Goal: Transaction & Acquisition: Purchase product/service

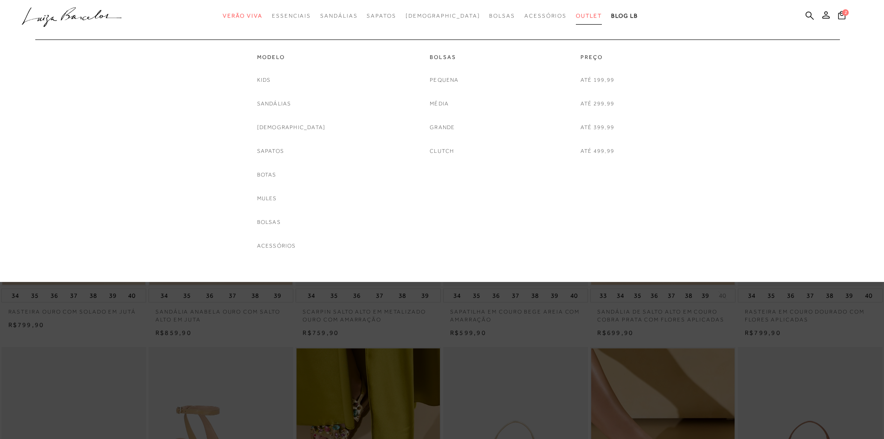
click at [576, 19] on span "Outlet" at bounding box center [589, 16] width 26 height 6
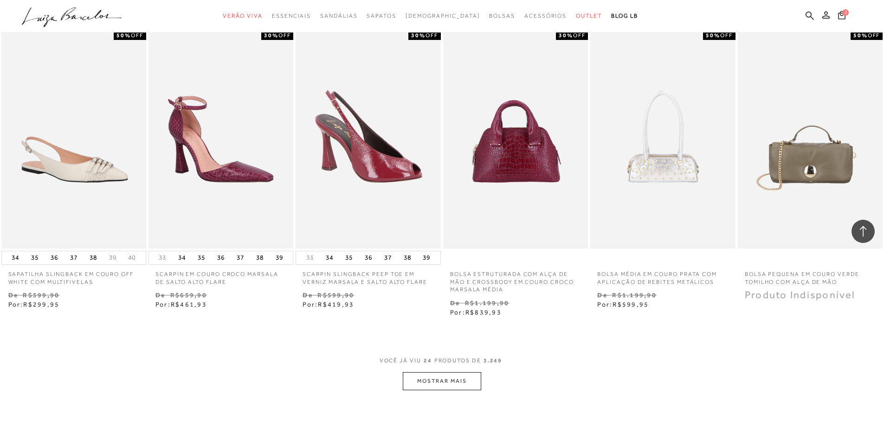
scroll to position [928, 0]
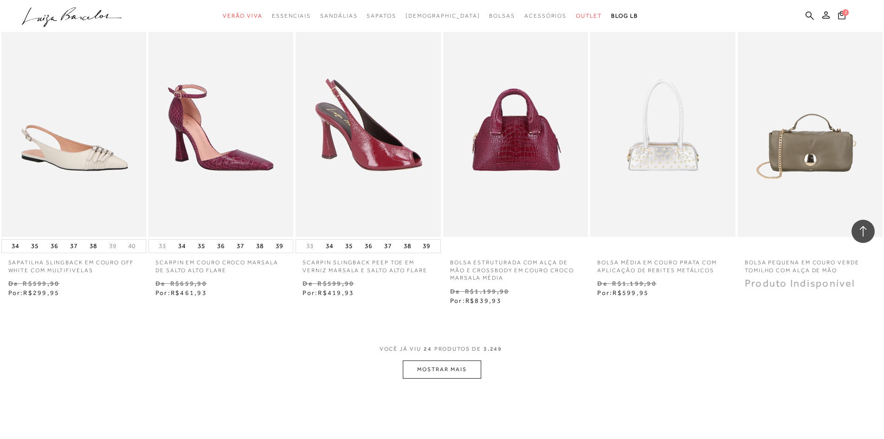
click at [474, 368] on button "MOSTRAR MAIS" at bounding box center [442, 369] width 78 height 18
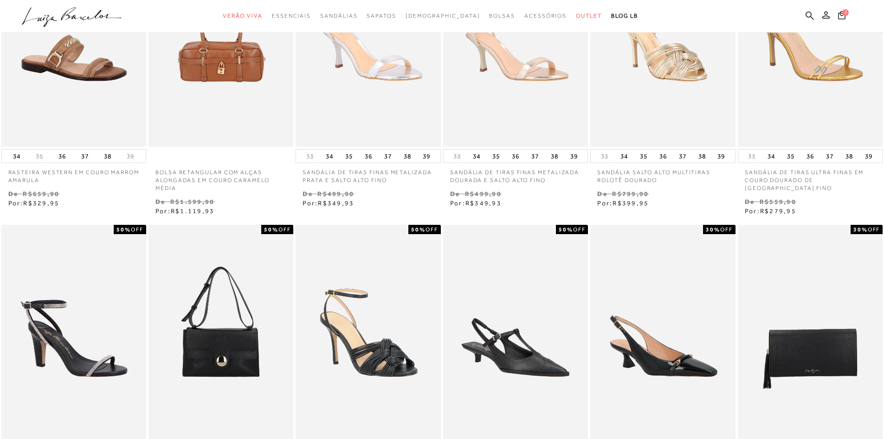
scroll to position [0, 0]
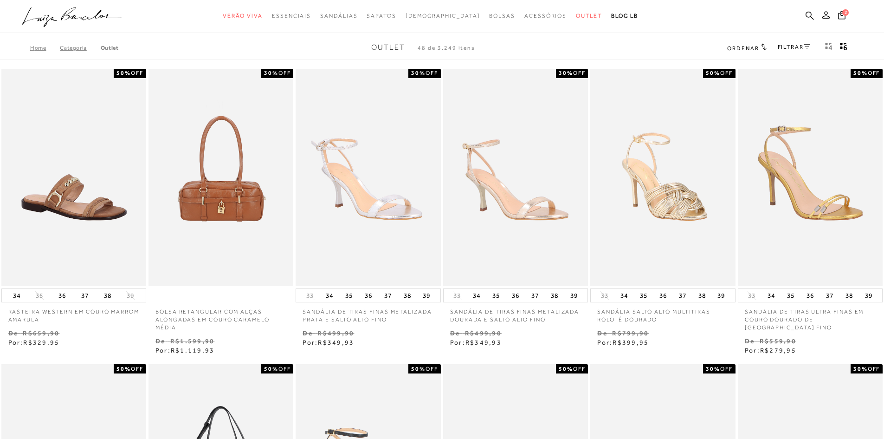
click at [780, 45] on link "FILTRAR" at bounding box center [794, 47] width 32 height 6
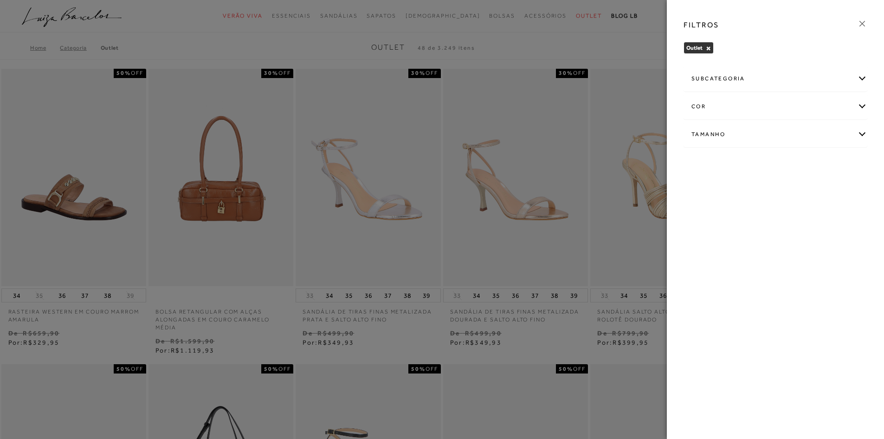
click at [725, 132] on div "Tamanho" at bounding box center [775, 134] width 183 height 25
click at [821, 210] on span "38" at bounding box center [820, 213] width 13 height 7
click at [821, 210] on input "38" at bounding box center [815, 214] width 9 height 9
checkbox input "true"
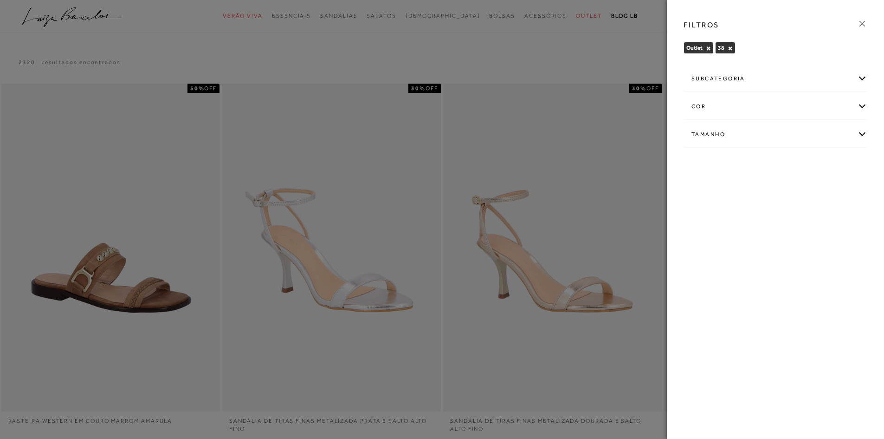
click at [662, 81] on div at bounding box center [442, 219] width 884 height 439
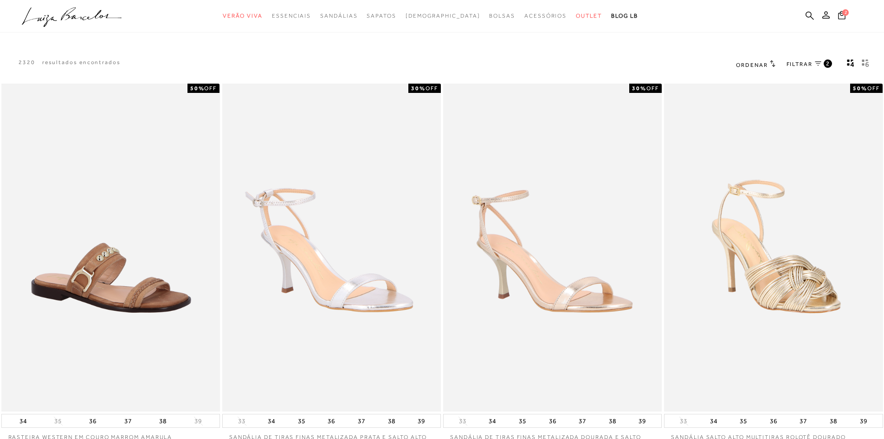
click at [750, 61] on h2 "Ordenar" at bounding box center [755, 64] width 39 height 9
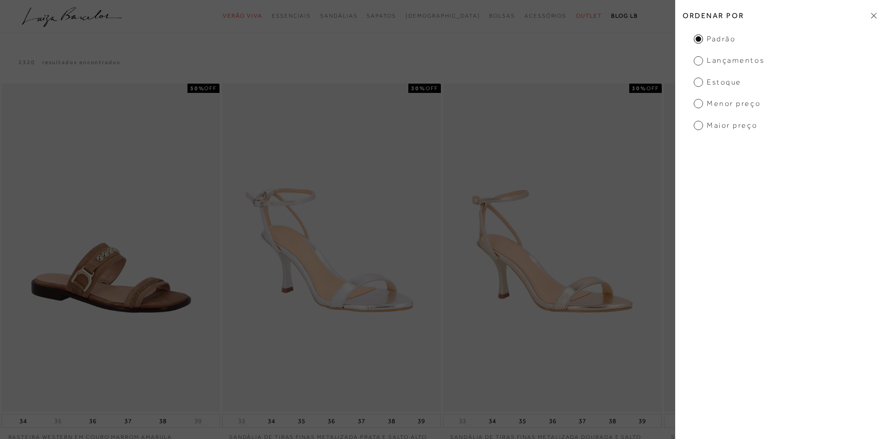
click at [732, 85] on span "Estoque" at bounding box center [718, 82] width 48 height 10
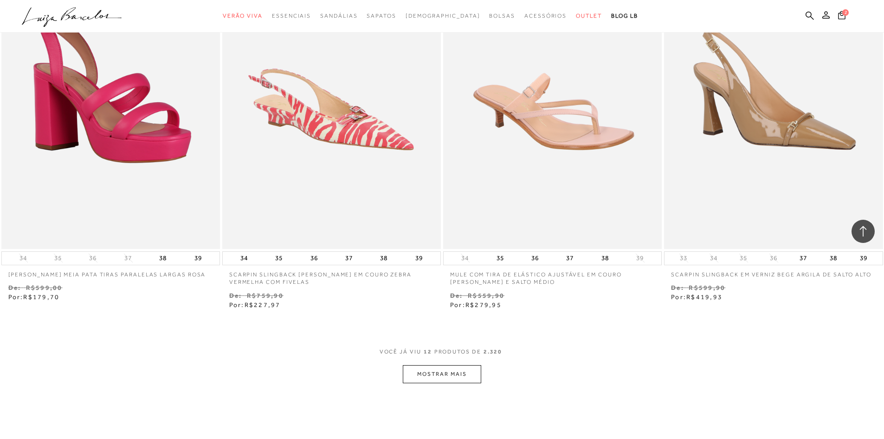
scroll to position [975, 0]
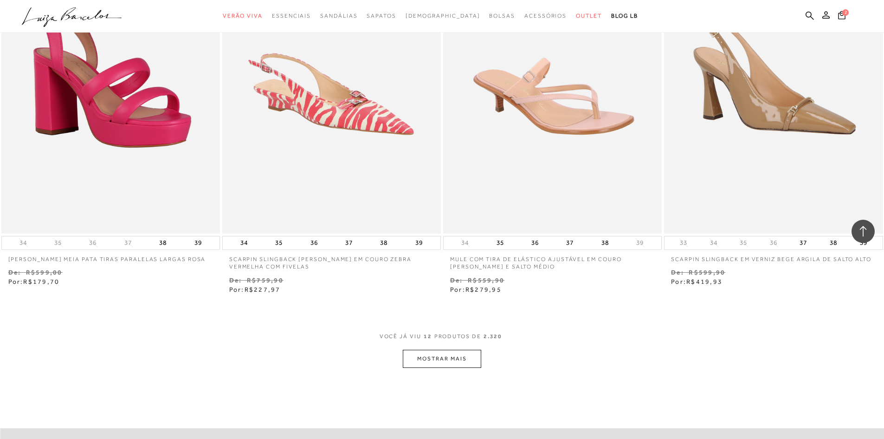
click at [477, 359] on button "MOSTRAR MAIS" at bounding box center [442, 359] width 78 height 18
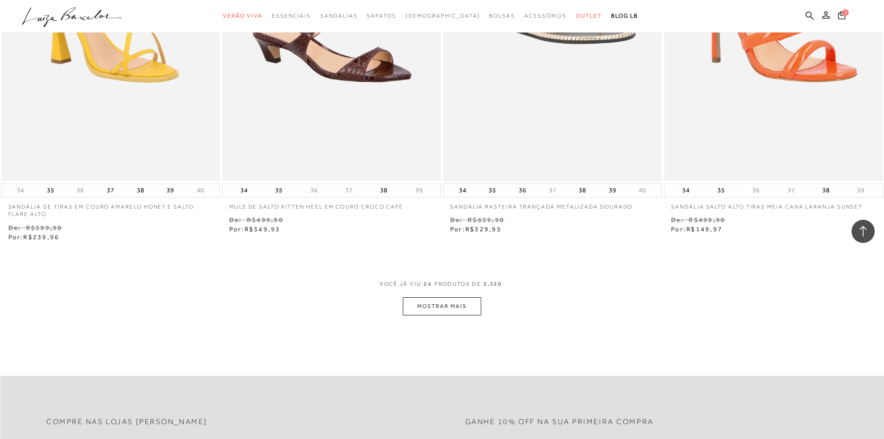
scroll to position [2228, 0]
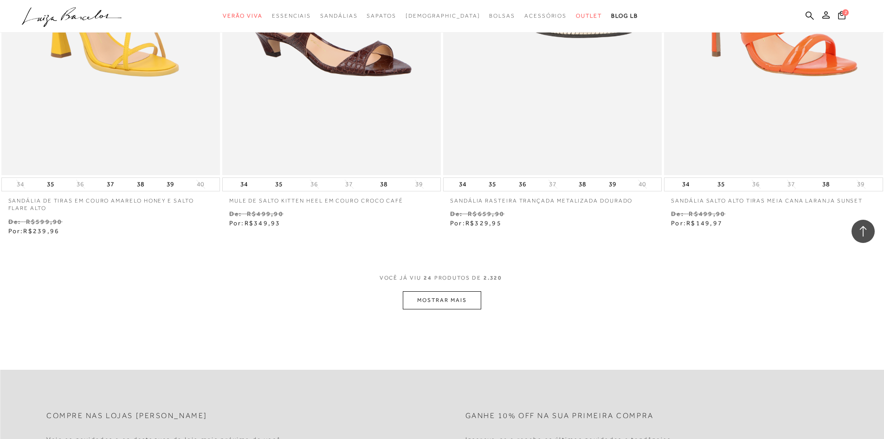
click at [409, 298] on button "MOSTRAR MAIS" at bounding box center [442, 300] width 78 height 18
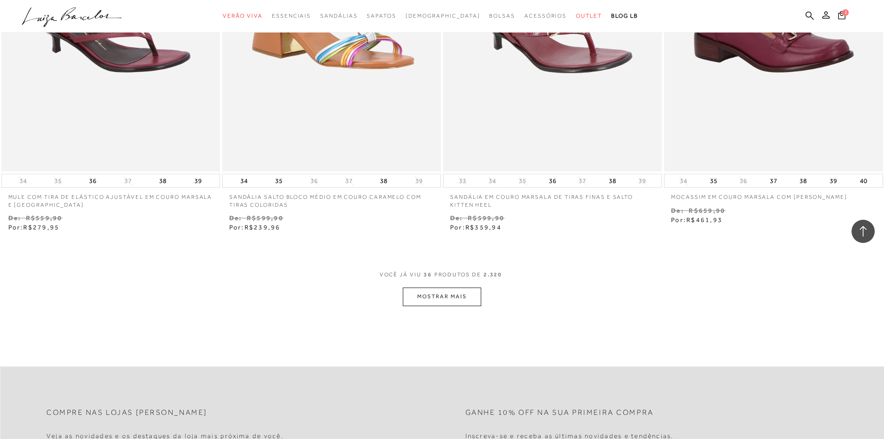
scroll to position [3435, 0]
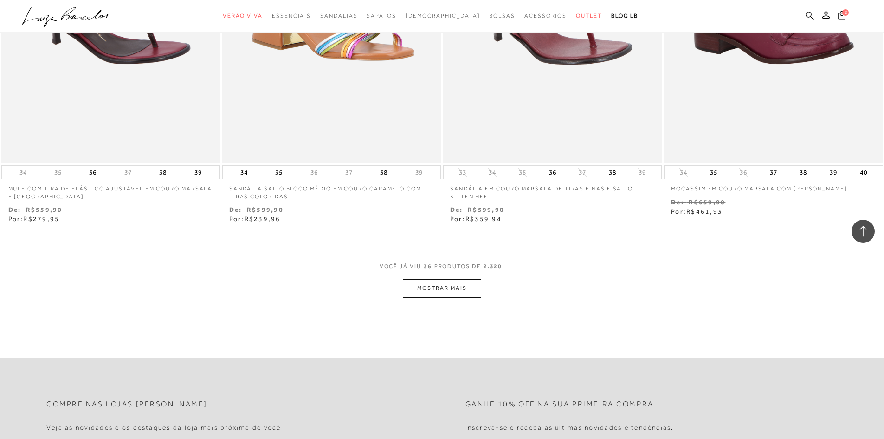
click at [473, 292] on button "MOSTRAR MAIS" at bounding box center [442, 288] width 78 height 18
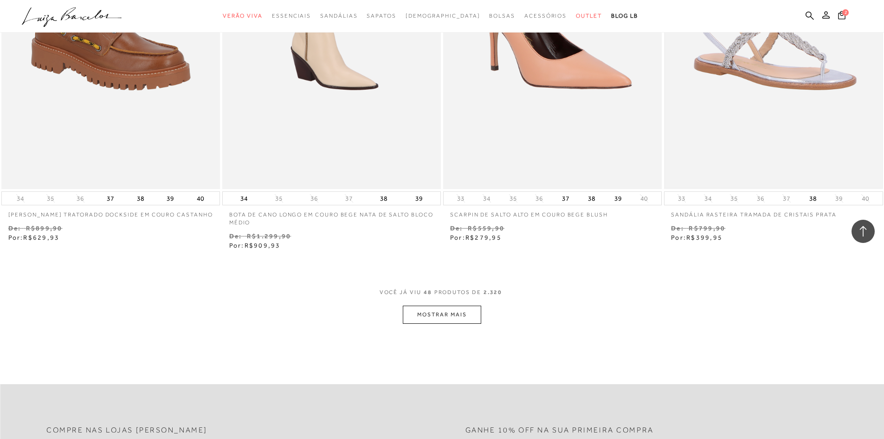
scroll to position [4642, 0]
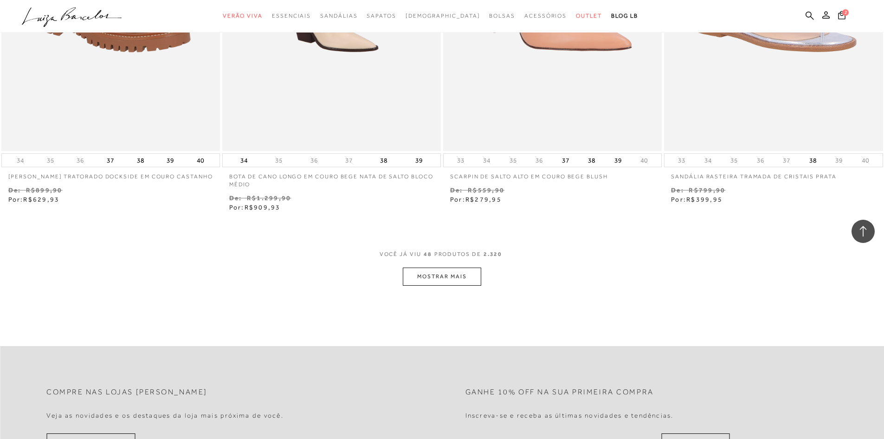
click at [467, 282] on button "MOSTRAR MAIS" at bounding box center [442, 276] width 78 height 18
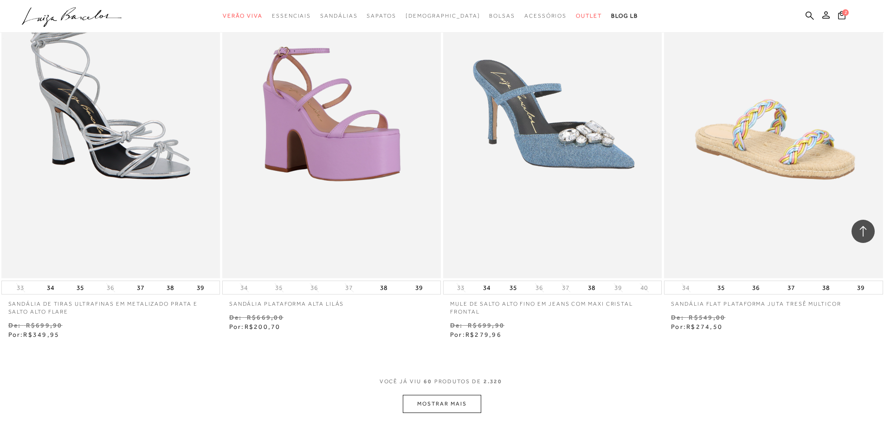
scroll to position [5849, 0]
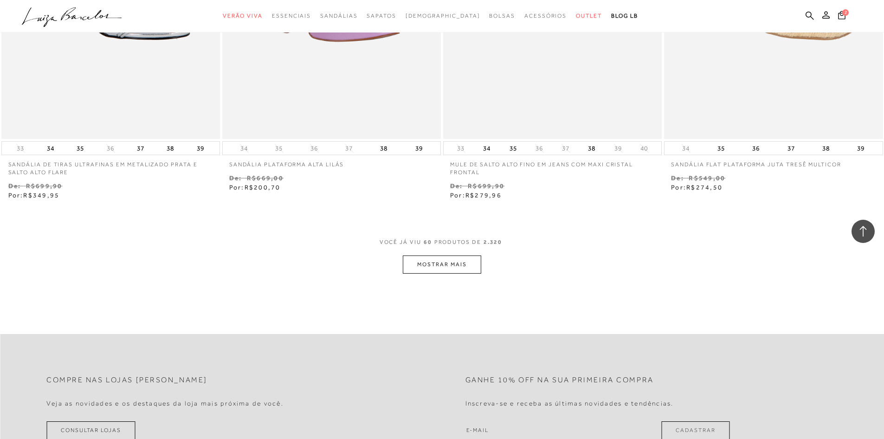
click at [465, 273] on button "MOSTRAR MAIS" at bounding box center [442, 264] width 78 height 18
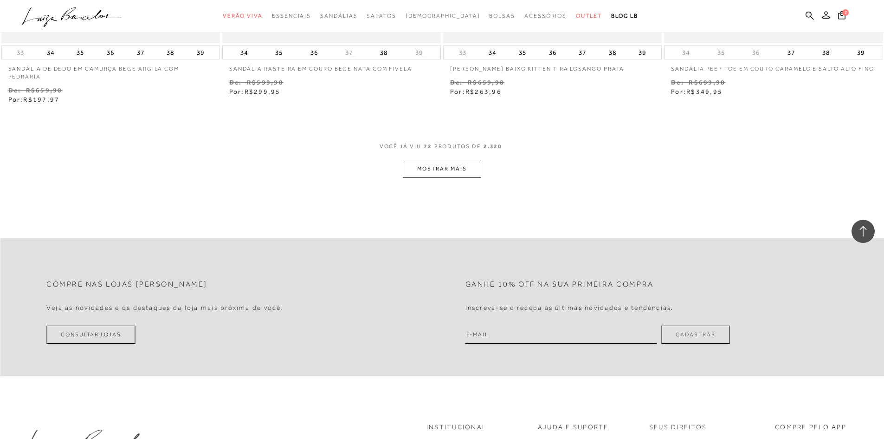
scroll to position [7149, 0]
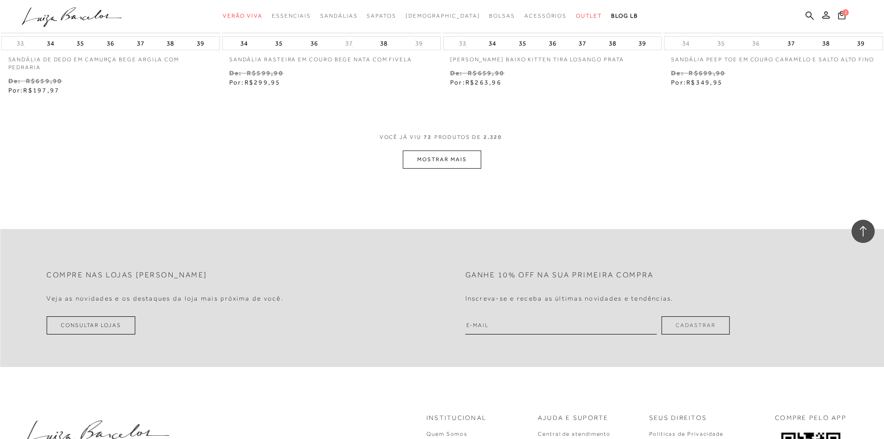
click at [440, 165] on button "MOSTRAR MAIS" at bounding box center [442, 159] width 78 height 18
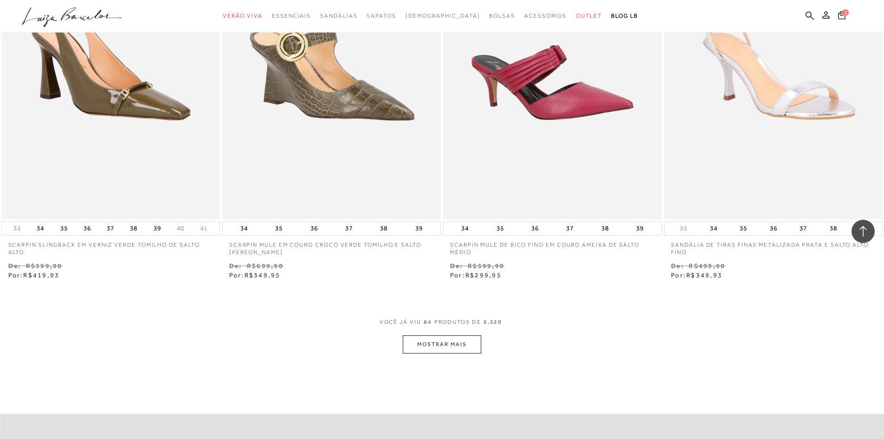
scroll to position [8217, 0]
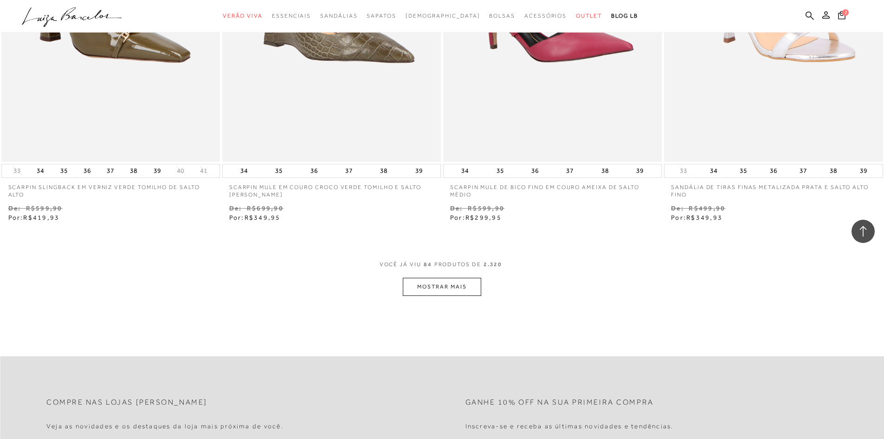
click at [432, 278] on button "MOSTRAR MAIS" at bounding box center [442, 287] width 78 height 18
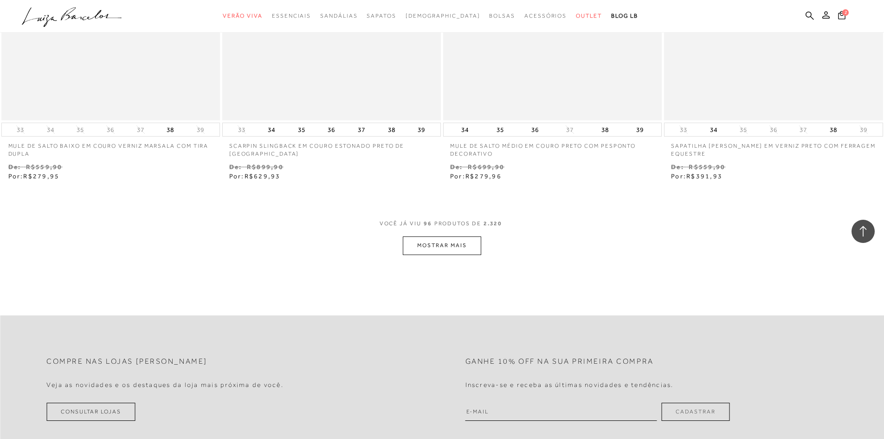
scroll to position [9470, 0]
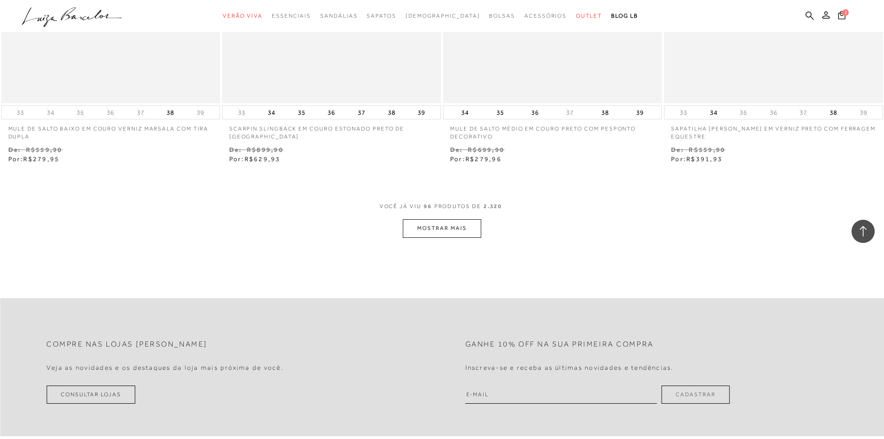
click at [454, 226] on button "MOSTRAR MAIS" at bounding box center [442, 228] width 78 height 18
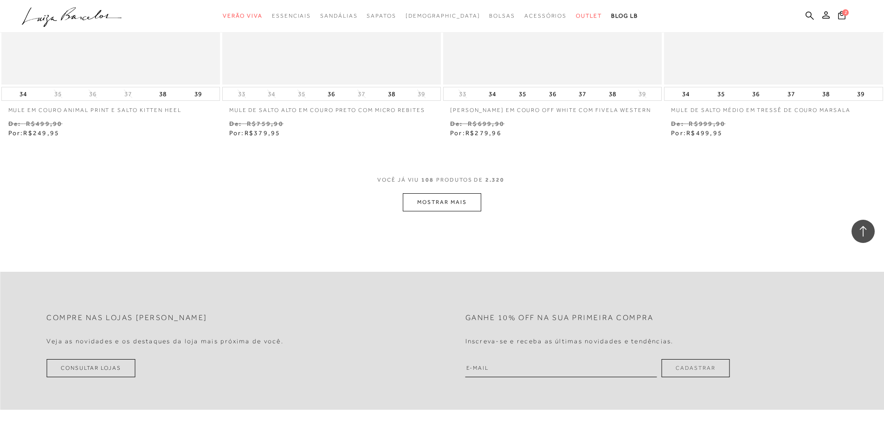
scroll to position [10677, 0]
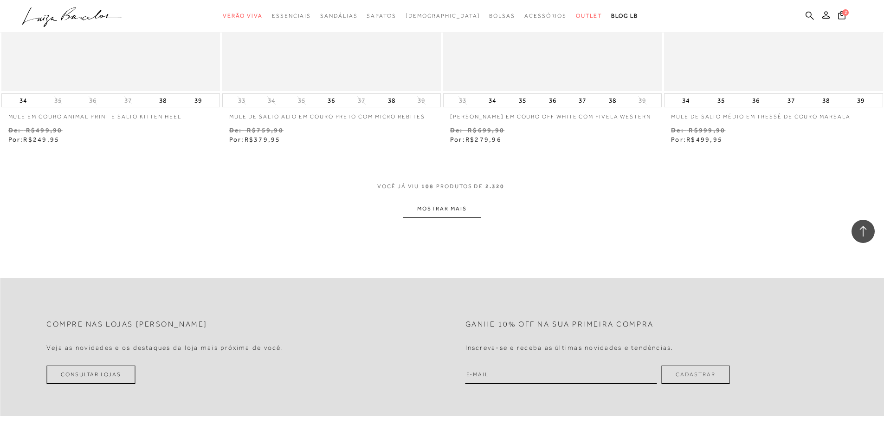
click at [457, 209] on button "MOSTRAR MAIS" at bounding box center [442, 209] width 78 height 18
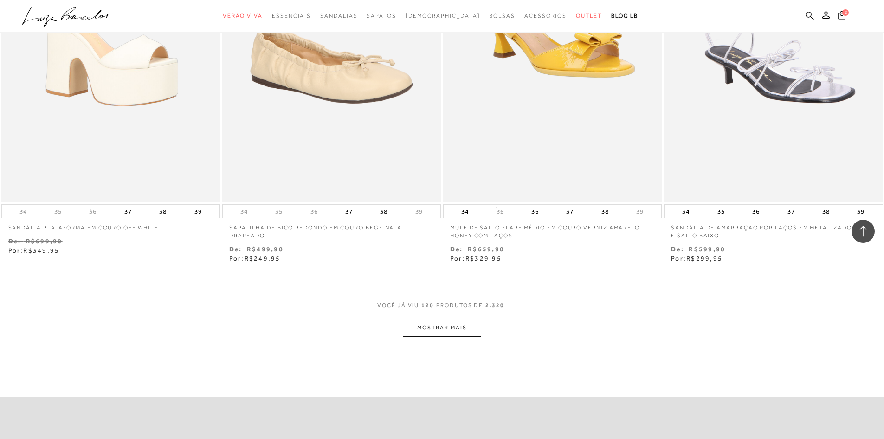
scroll to position [11791, 0]
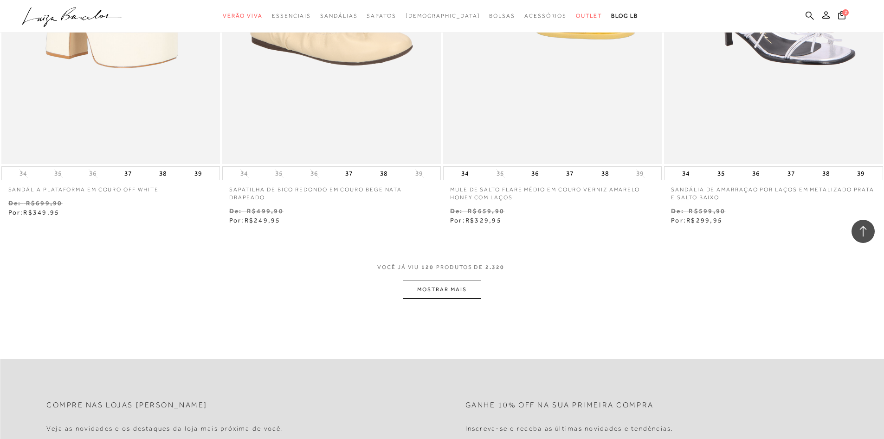
click at [477, 280] on button "MOSTRAR MAIS" at bounding box center [442, 289] width 78 height 18
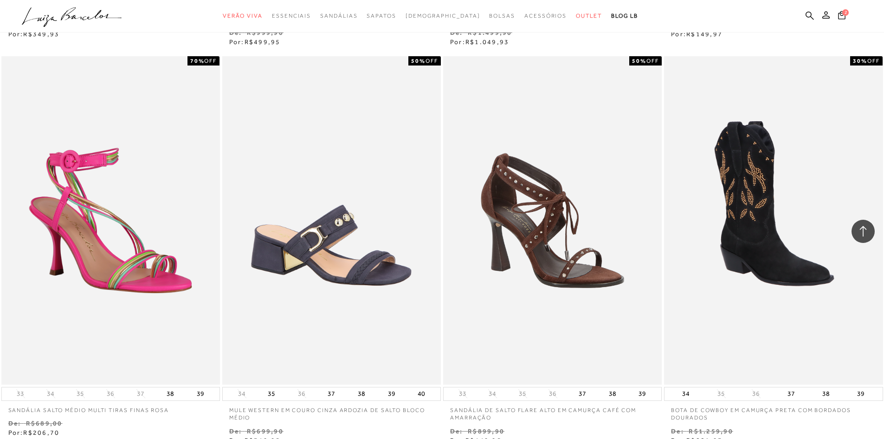
scroll to position [12998, 0]
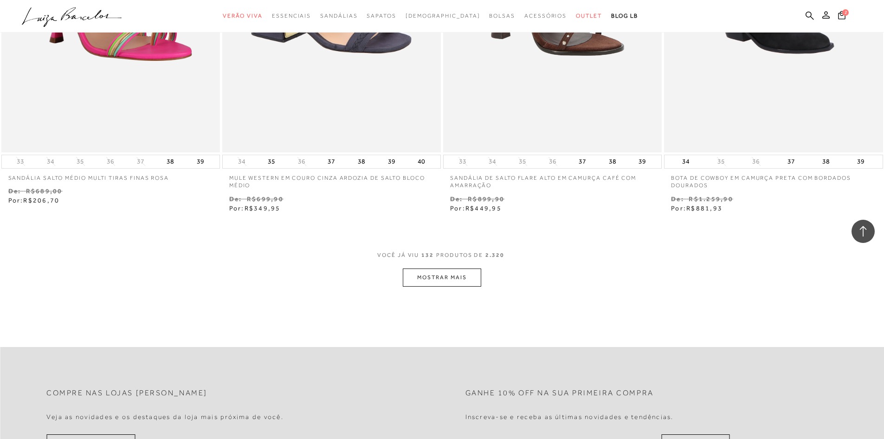
click at [473, 271] on button "MOSTRAR MAIS" at bounding box center [442, 277] width 78 height 18
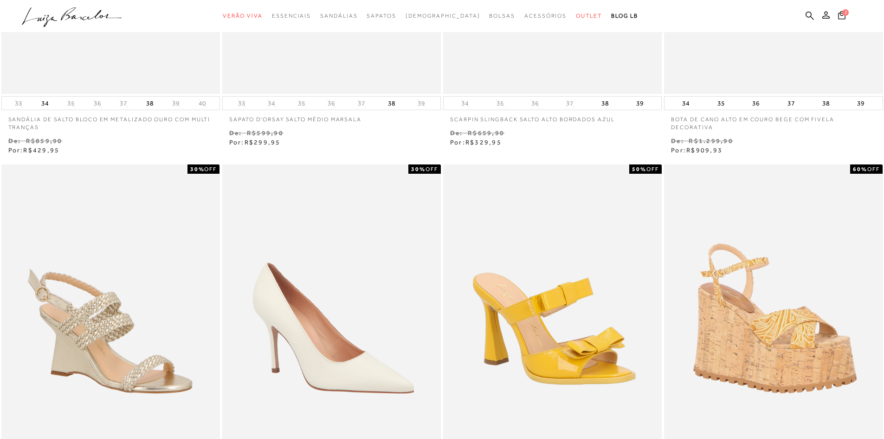
scroll to position [0, 0]
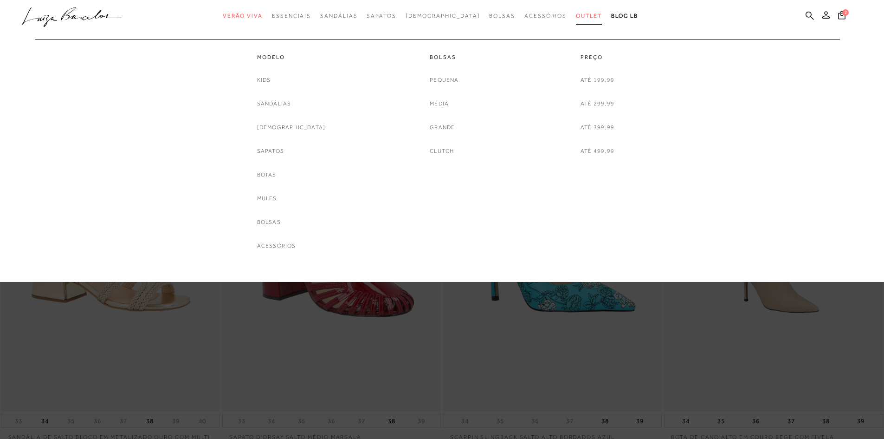
click at [576, 16] on span "Outlet" at bounding box center [589, 16] width 26 height 6
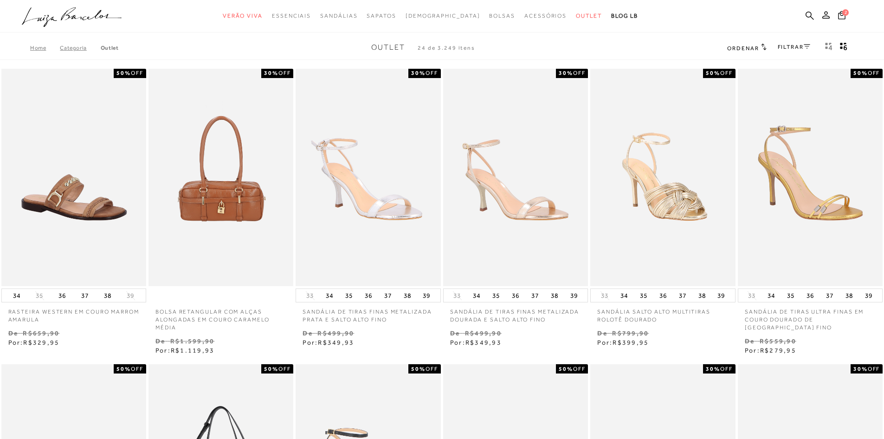
click at [793, 49] on link "FILTRAR" at bounding box center [794, 47] width 32 height 6
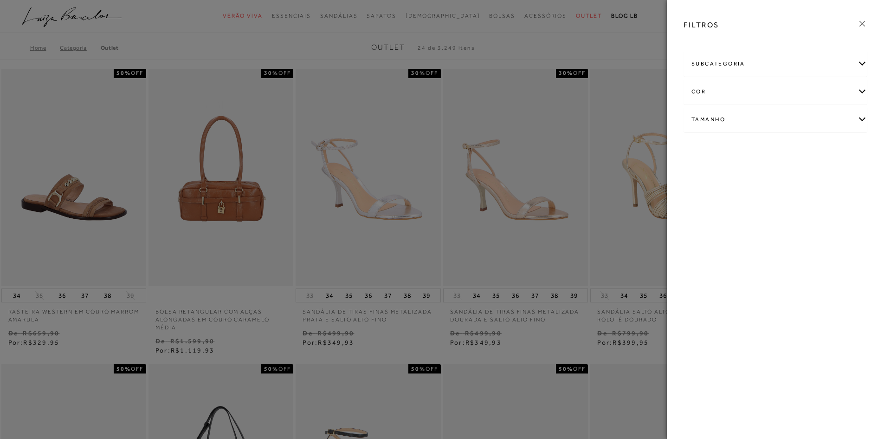
click at [732, 68] on div "subcategoria" at bounding box center [775, 64] width 183 height 25
click at [863, 23] on icon at bounding box center [862, 24] width 10 height 10
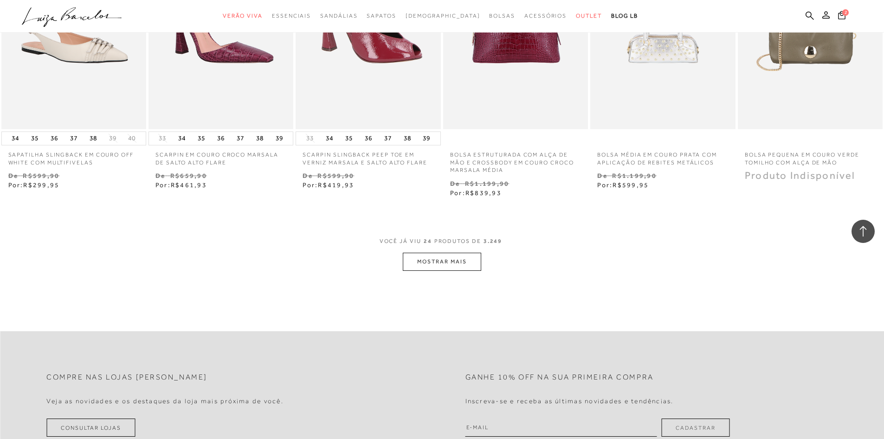
scroll to position [1068, 0]
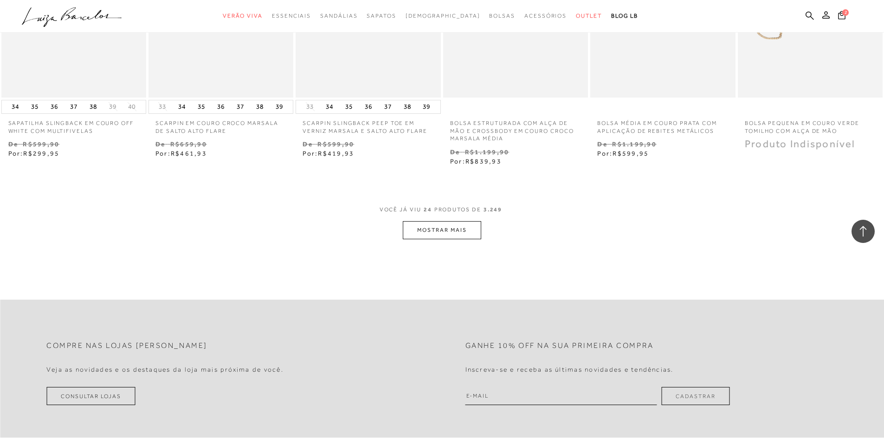
click at [435, 226] on button "MOSTRAR MAIS" at bounding box center [442, 230] width 78 height 18
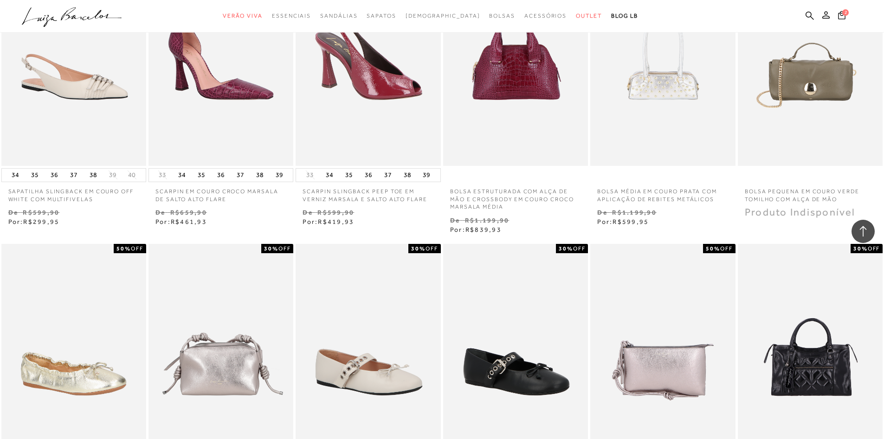
scroll to position [882, 0]
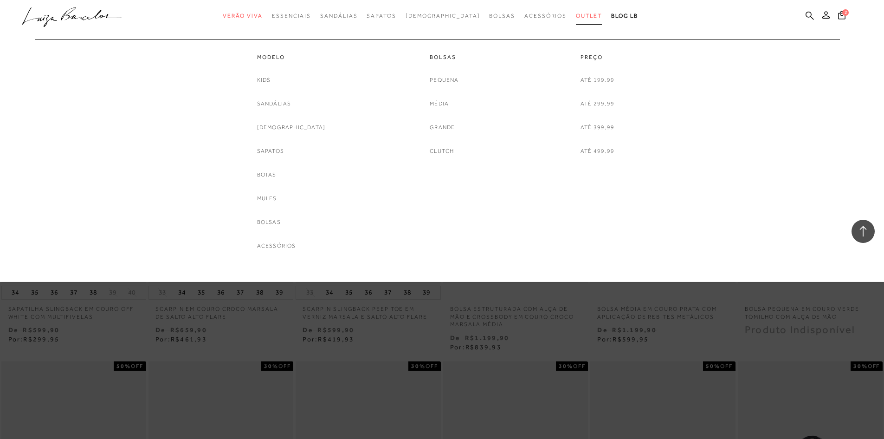
click at [576, 15] on span "Outlet" at bounding box center [589, 16] width 26 height 6
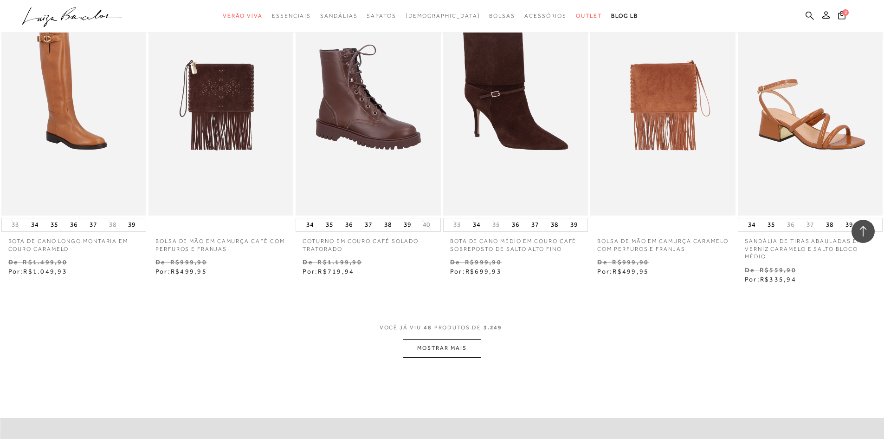
scroll to position [2135, 0]
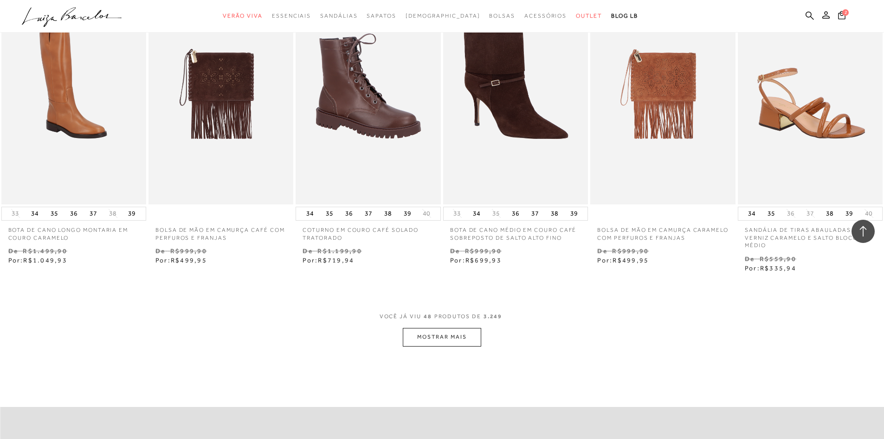
click at [446, 344] on button "MOSTRAR MAIS" at bounding box center [442, 337] width 78 height 18
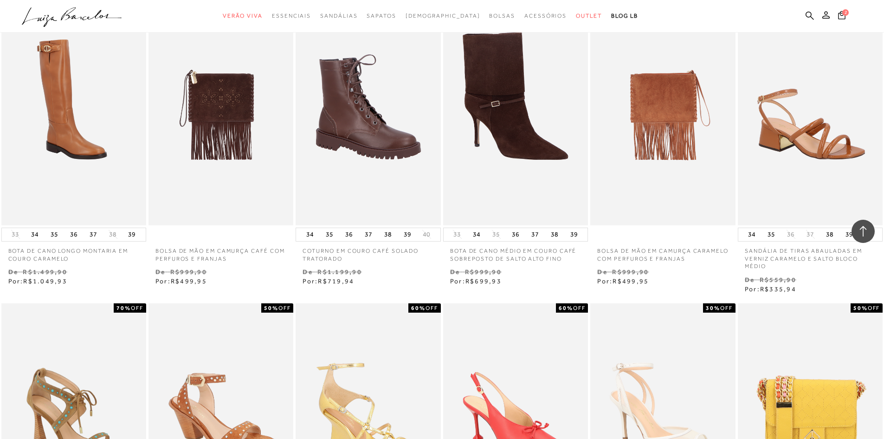
scroll to position [1996, 0]
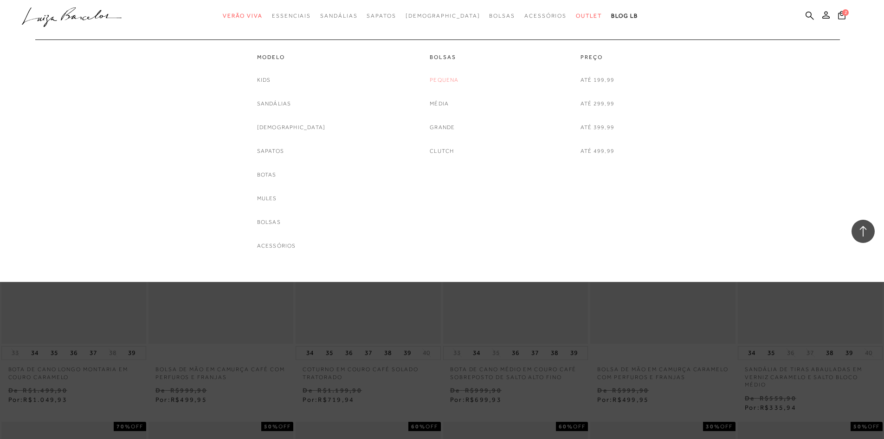
click at [436, 80] on link "Pequena" at bounding box center [444, 80] width 29 height 10
